Goal: Transaction & Acquisition: Book appointment/travel/reservation

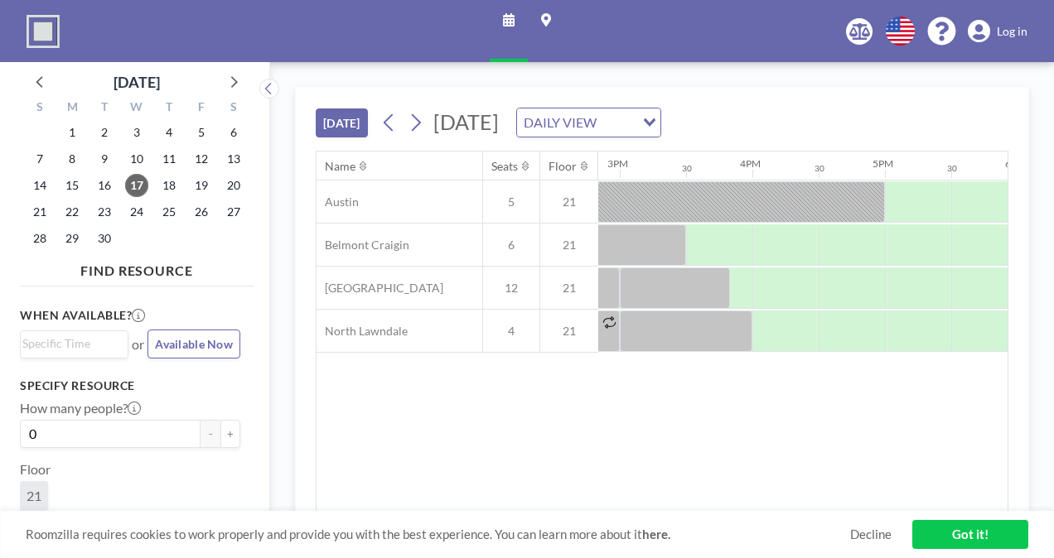
scroll to position [0, 1970]
click at [1010, 31] on span "Log in" at bounding box center [1012, 31] width 31 height 15
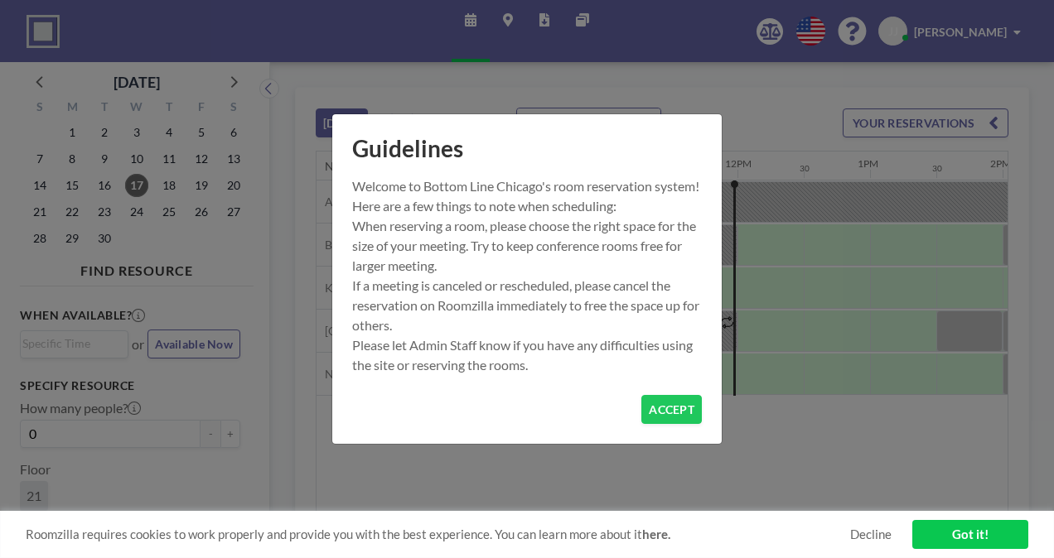
scroll to position [0, 1458]
click at [679, 413] on button "ACCEPT" at bounding box center [671, 409] width 60 height 29
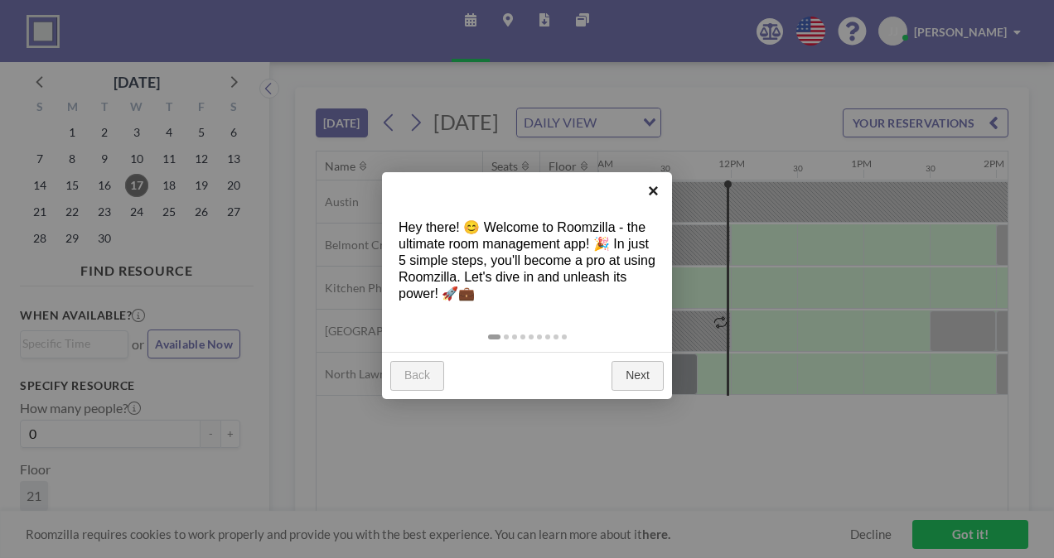
click at [651, 191] on link "×" at bounding box center [653, 190] width 37 height 37
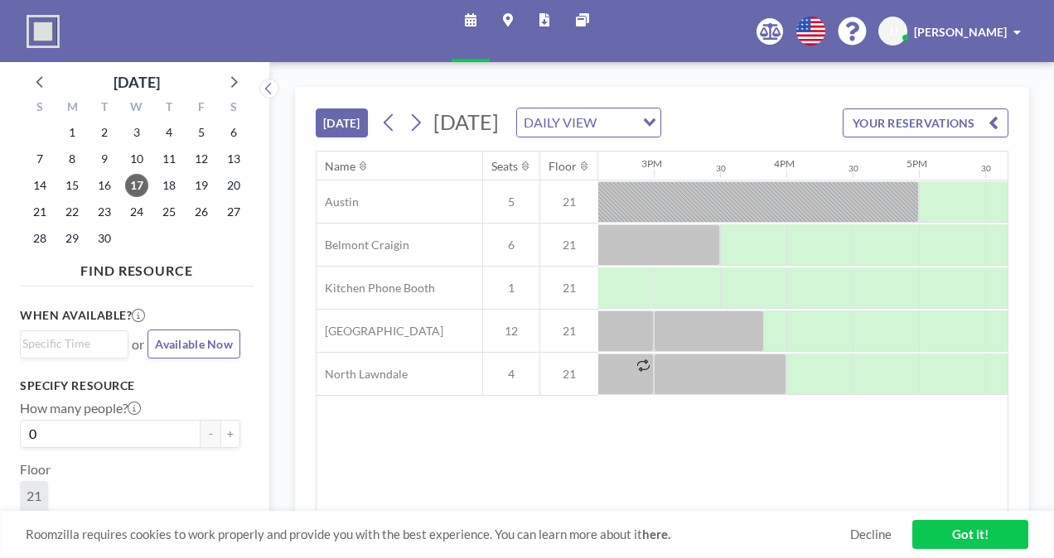
scroll to position [0, 1971]
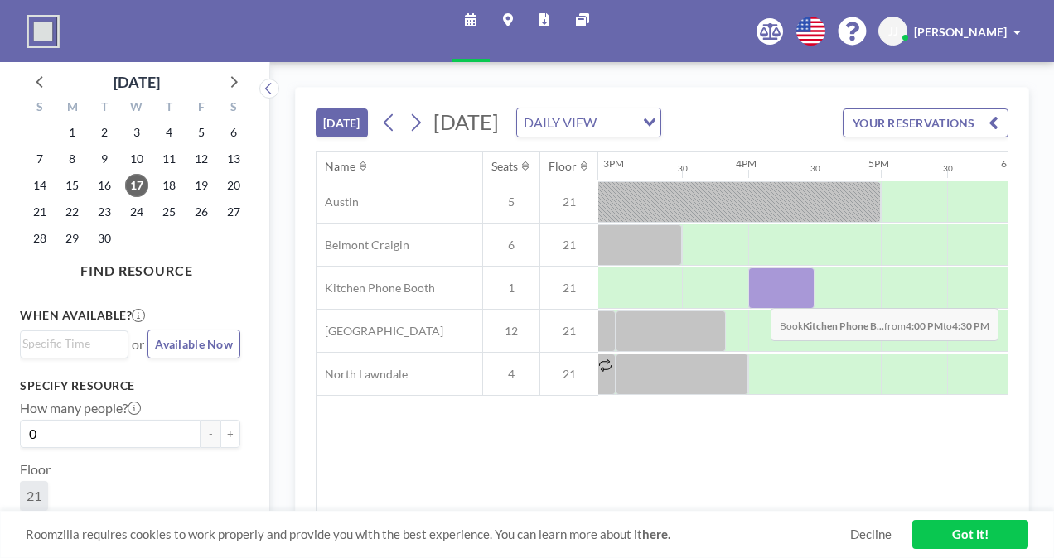
click at [757, 309] on div at bounding box center [781, 288] width 66 height 41
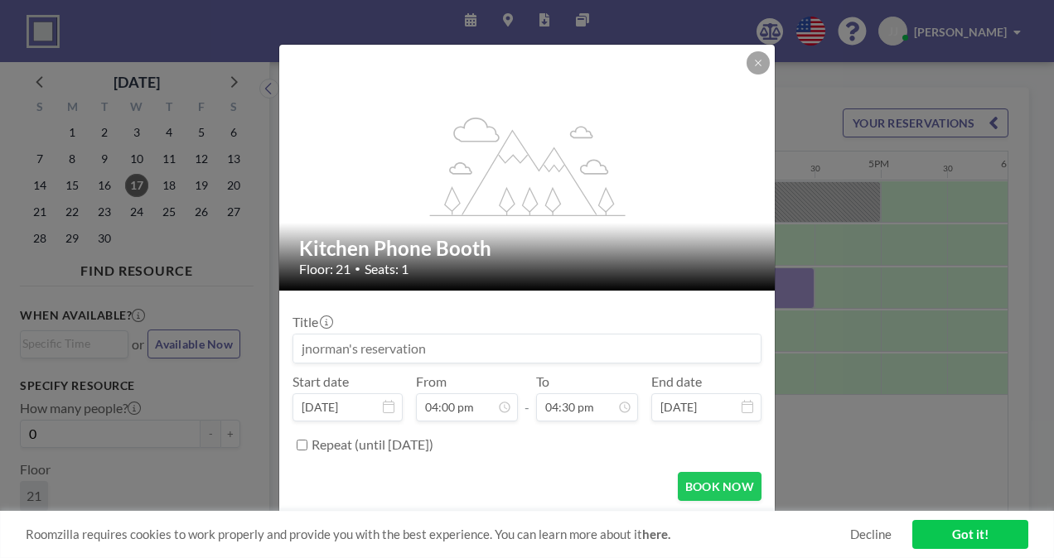
click at [484, 346] on input at bounding box center [526, 349] width 467 height 28
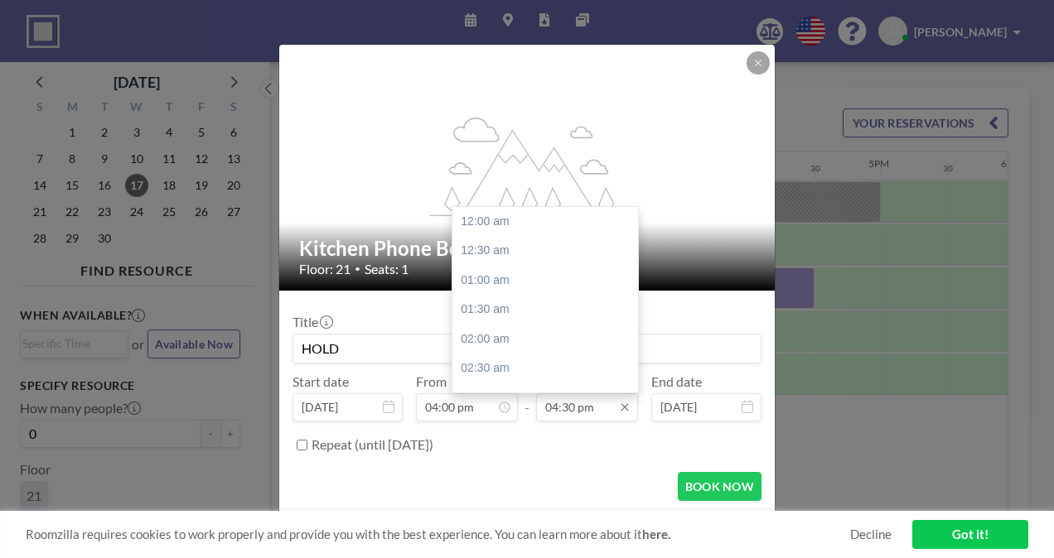
scroll to position [974, 0]
type input "HOLD"
click at [500, 315] on div "06:00 pm" at bounding box center [549, 310] width 194 height 30
type input "06:00 pm"
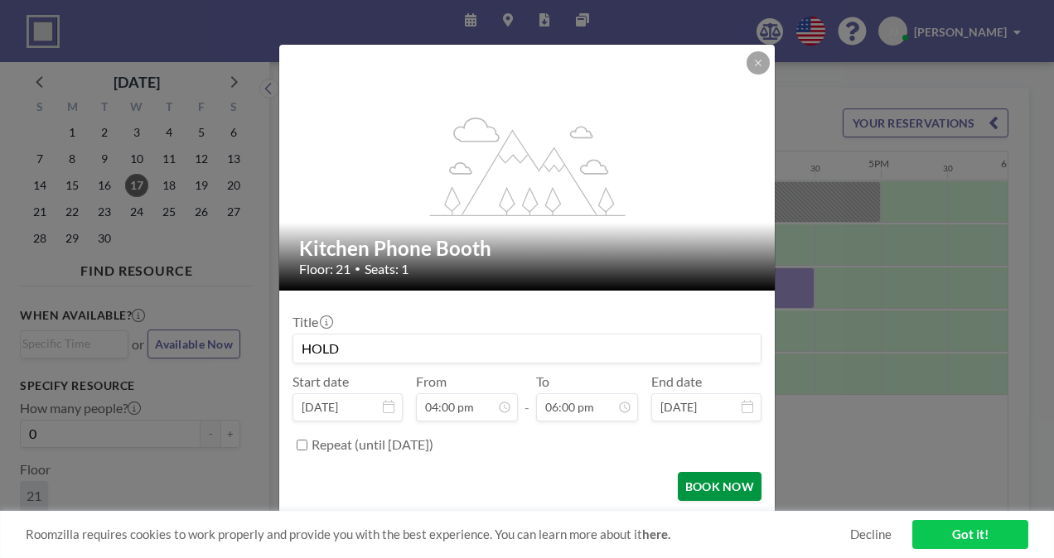
click at [708, 476] on button "BOOK NOW" at bounding box center [720, 486] width 84 height 29
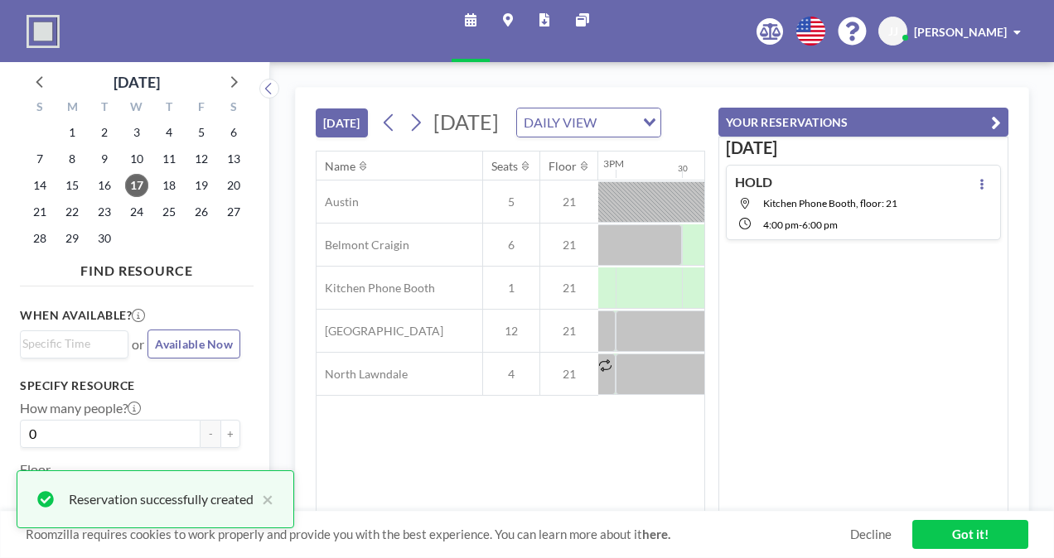
click at [935, 534] on link "Got it!" at bounding box center [970, 534] width 116 height 29
